Goal: Task Accomplishment & Management: Manage account settings

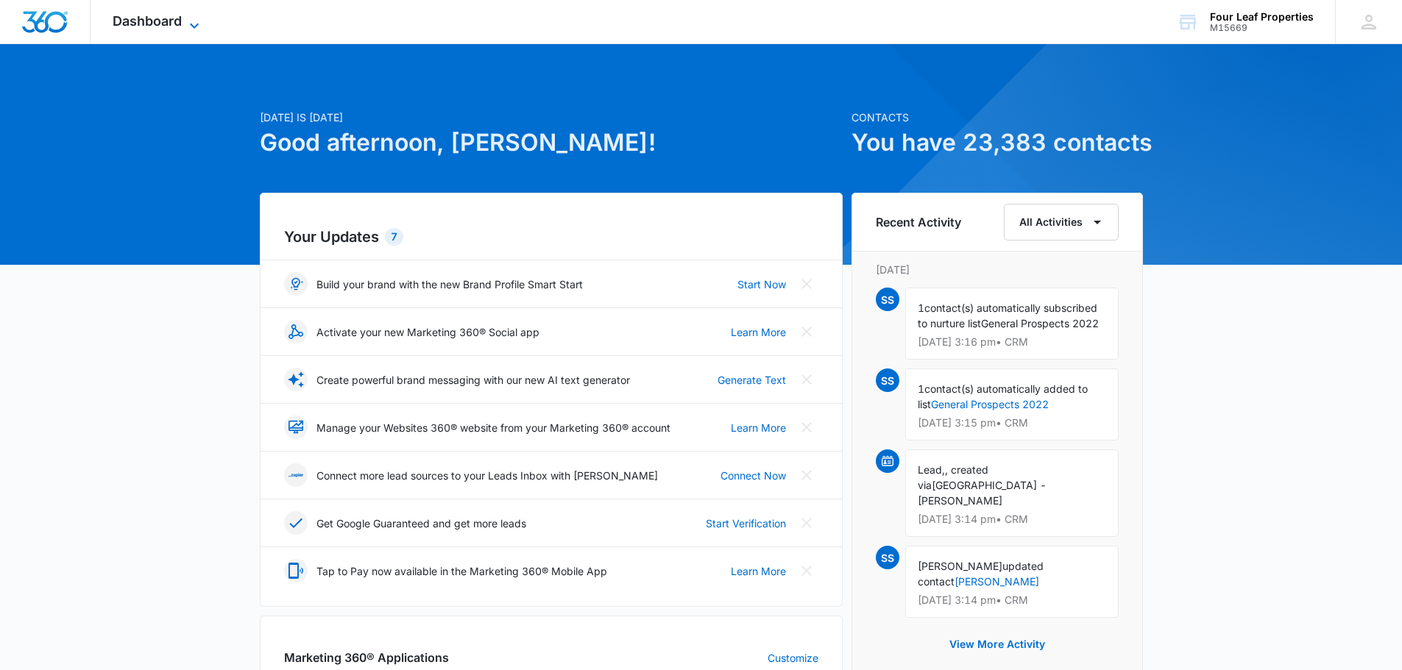
click at [182, 18] on span "Dashboard" at bounding box center [147, 20] width 69 height 15
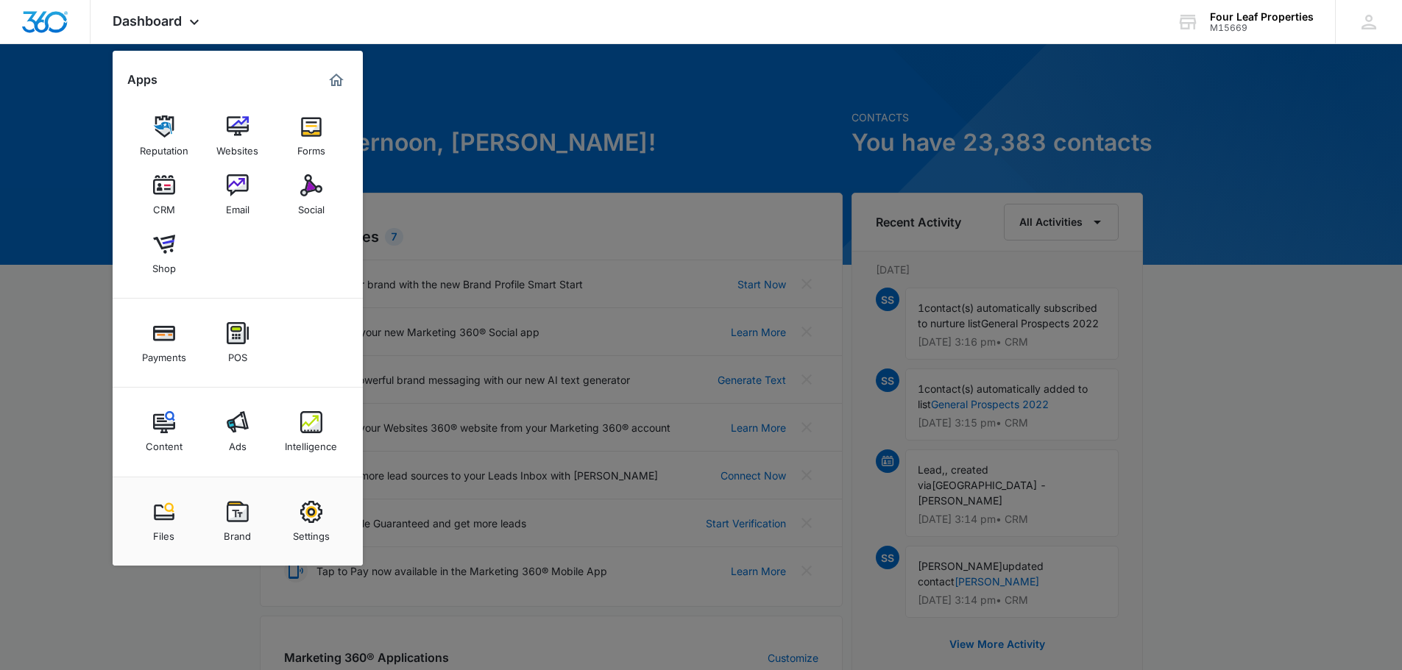
click at [567, 124] on div at bounding box center [701, 335] width 1402 height 670
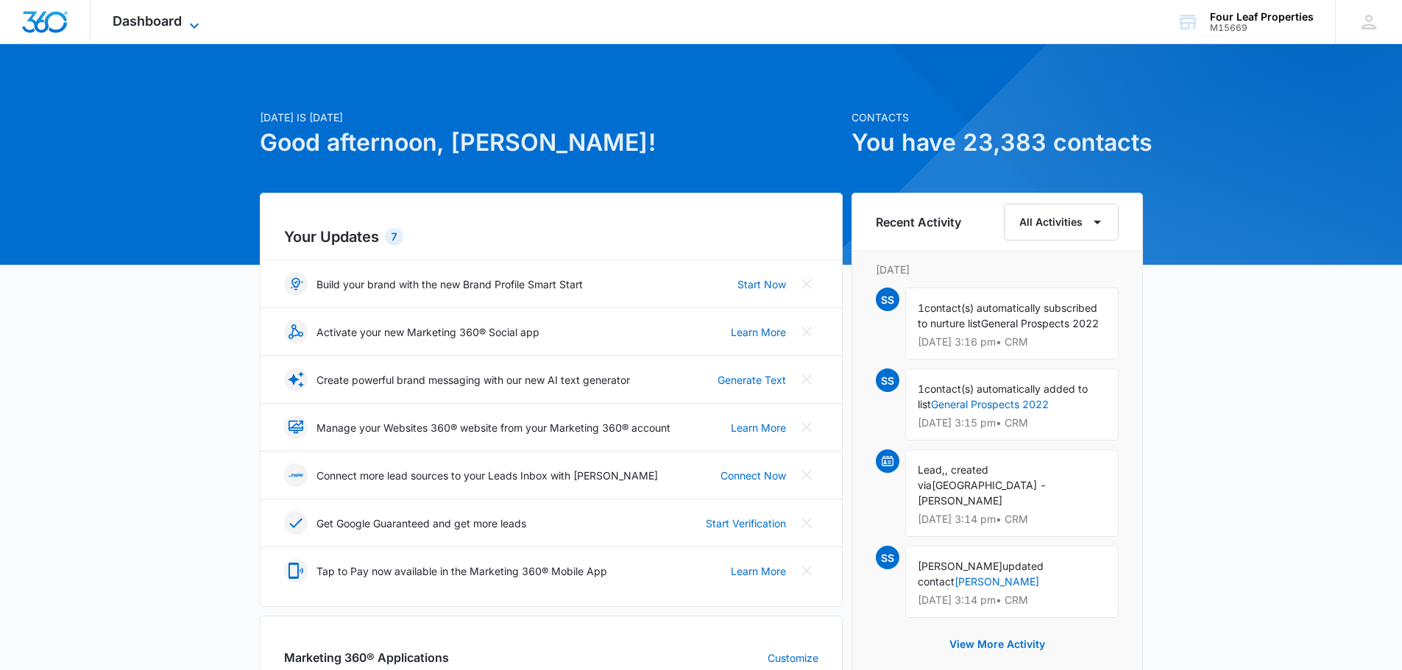
click at [174, 26] on span "Dashboard" at bounding box center [147, 20] width 69 height 15
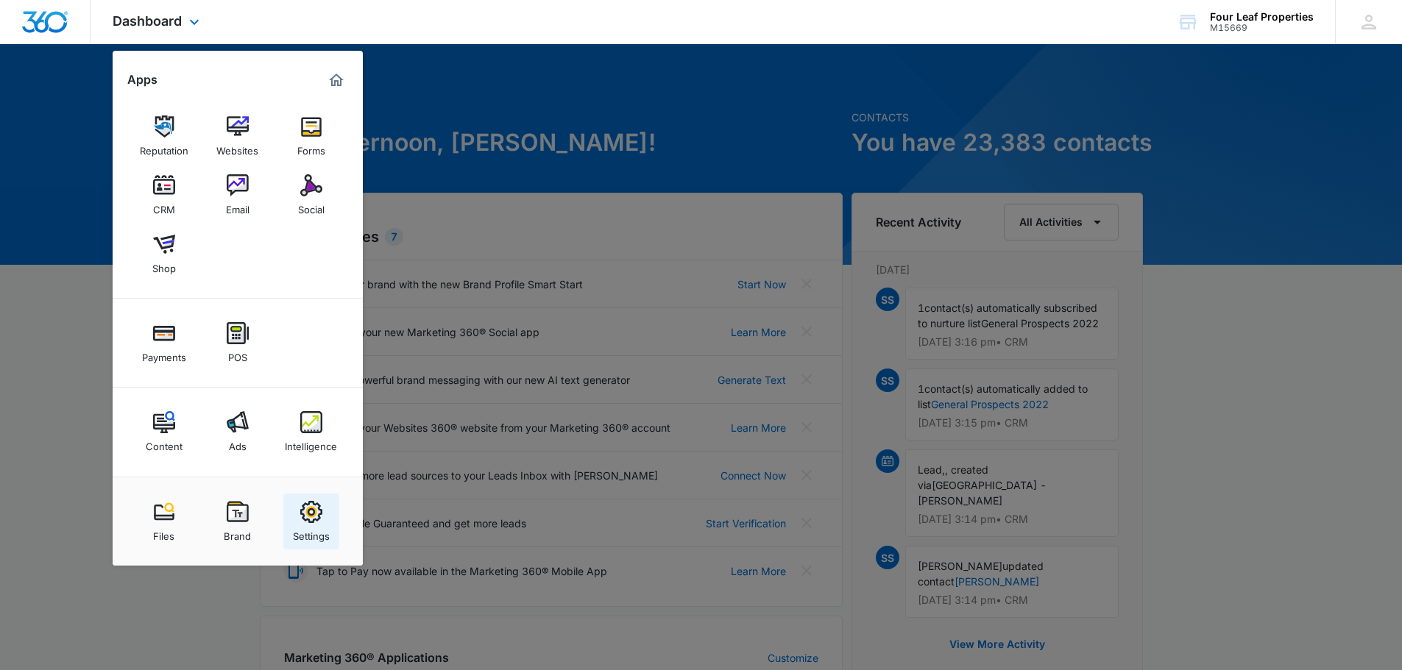
click at [315, 535] on div "Settings" at bounding box center [311, 532] width 37 height 19
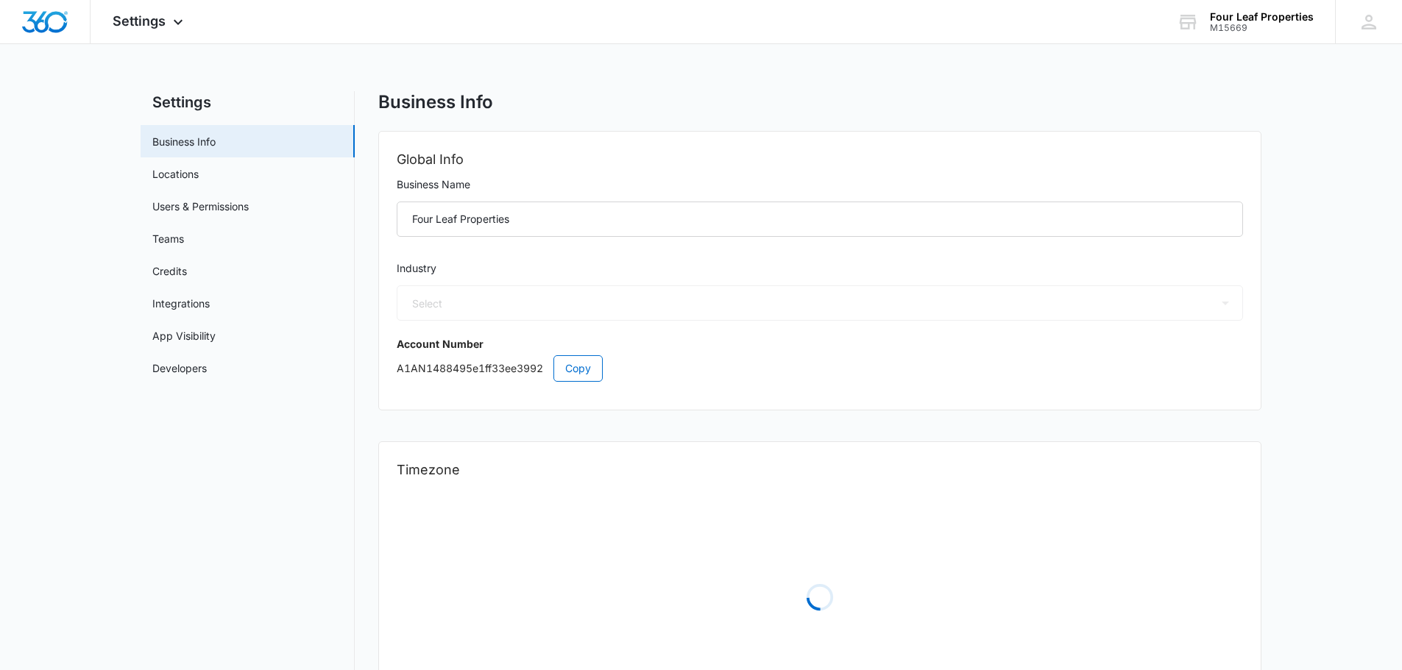
select select "35"
select select "US"
select select "America/New_York"
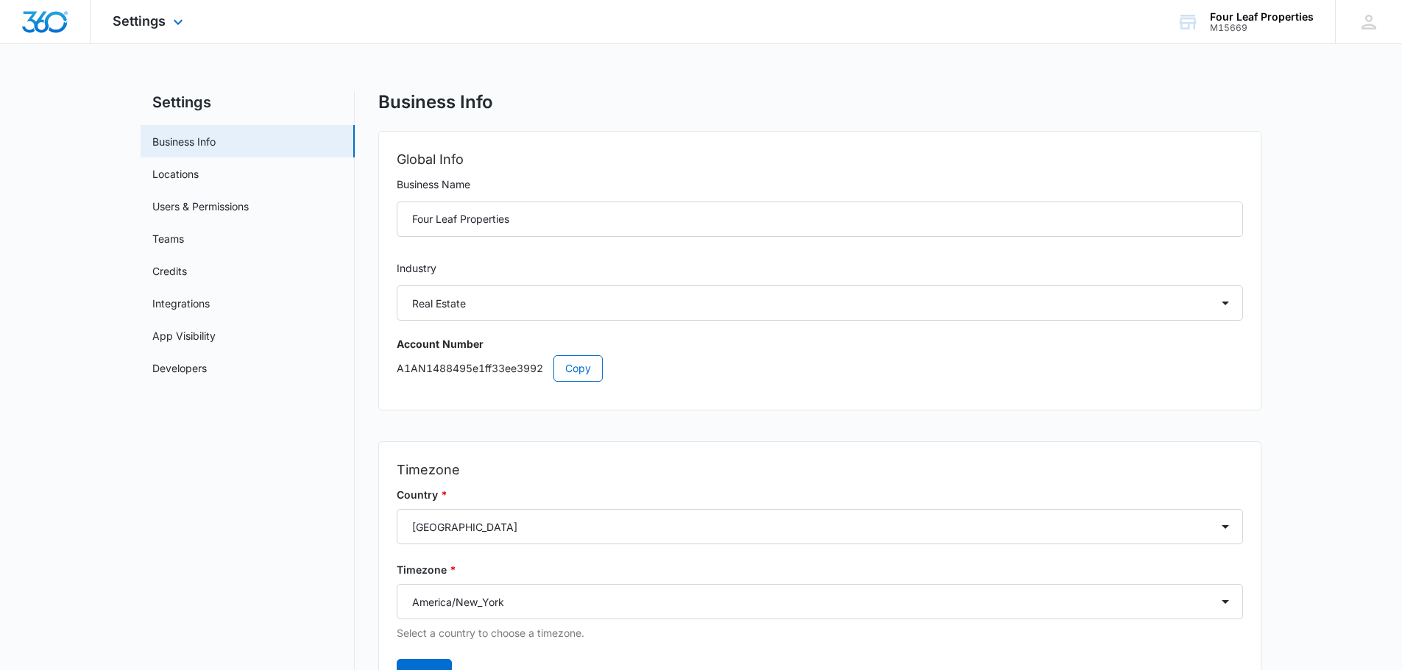
click at [184, 31] on div "Settings Apps Reputation Websites Forms CRM Email Social Shop Payments POS Cont…" at bounding box center [150, 21] width 118 height 43
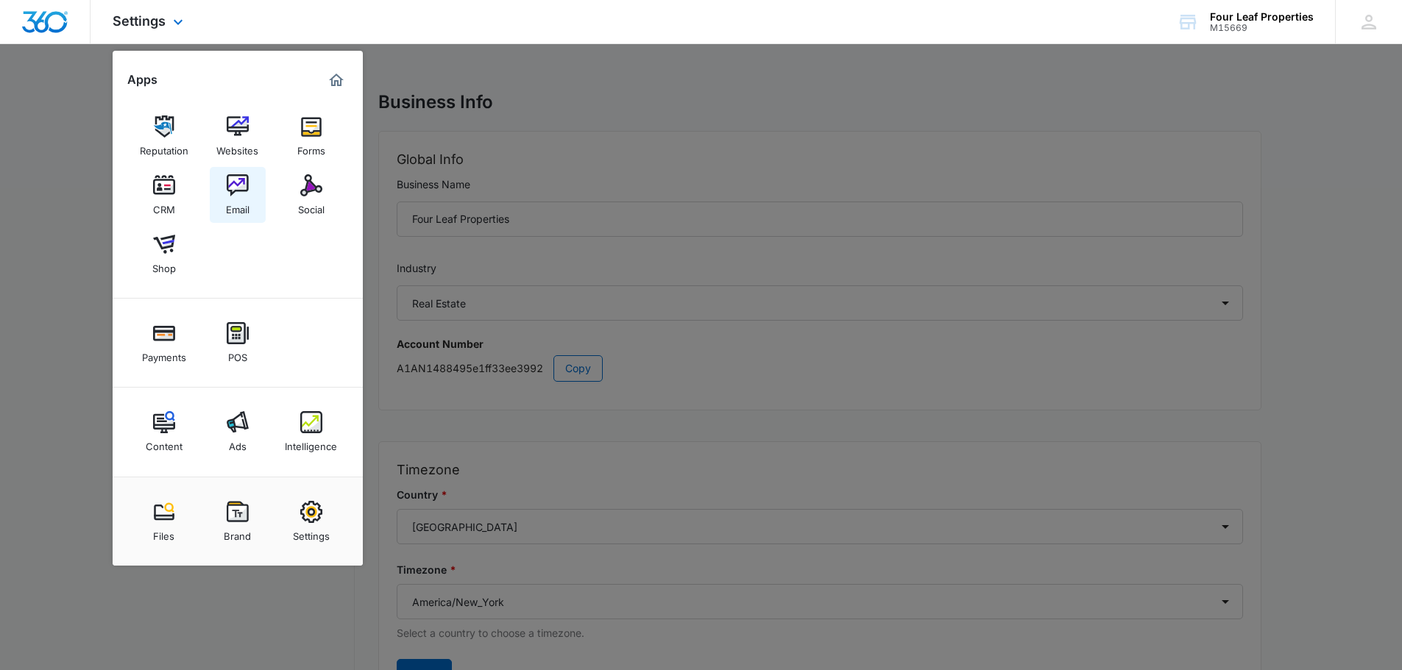
click at [227, 180] on img at bounding box center [238, 185] width 22 height 22
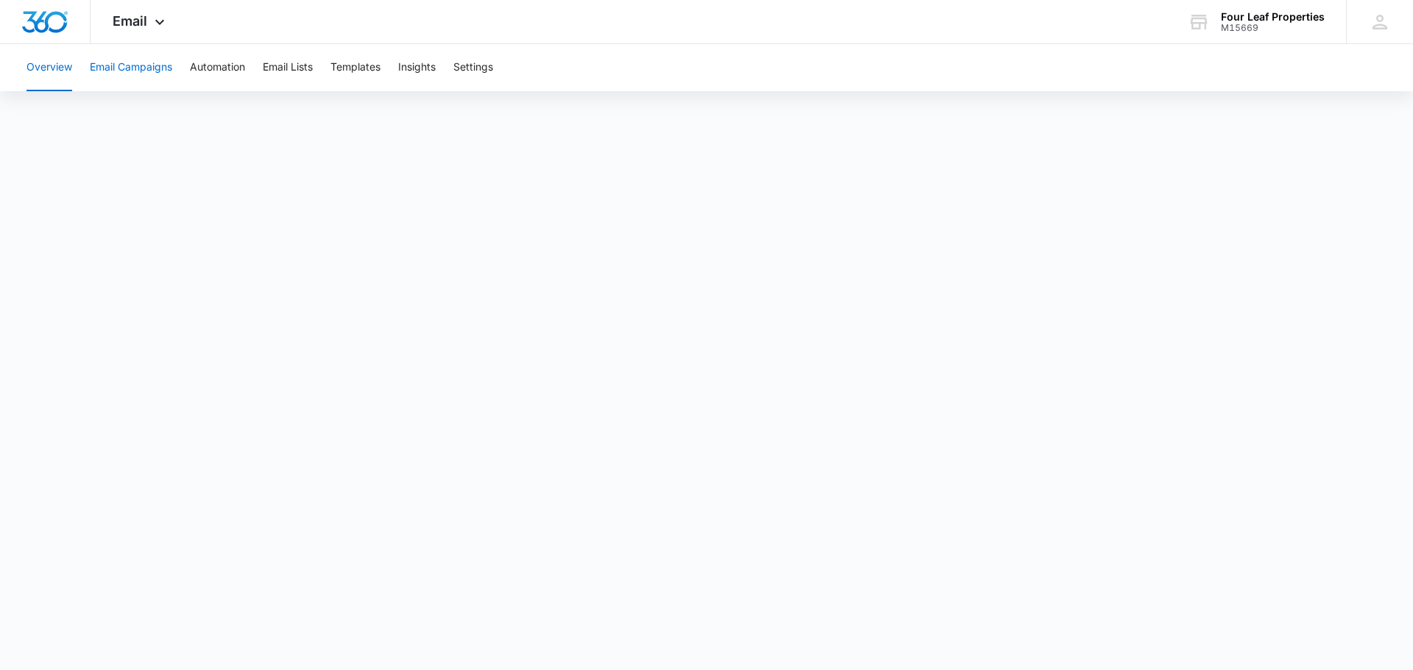
click at [141, 77] on button "Email Campaigns" at bounding box center [131, 67] width 82 height 47
